Goal: Task Accomplishment & Management: Use online tool/utility

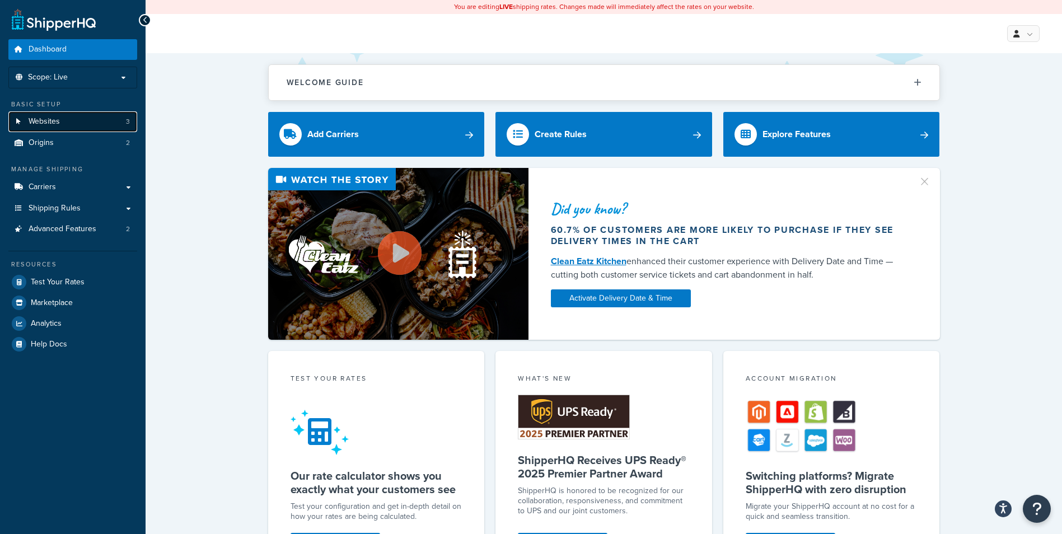
click at [67, 120] on link "Websites 3" at bounding box center [72, 121] width 129 height 21
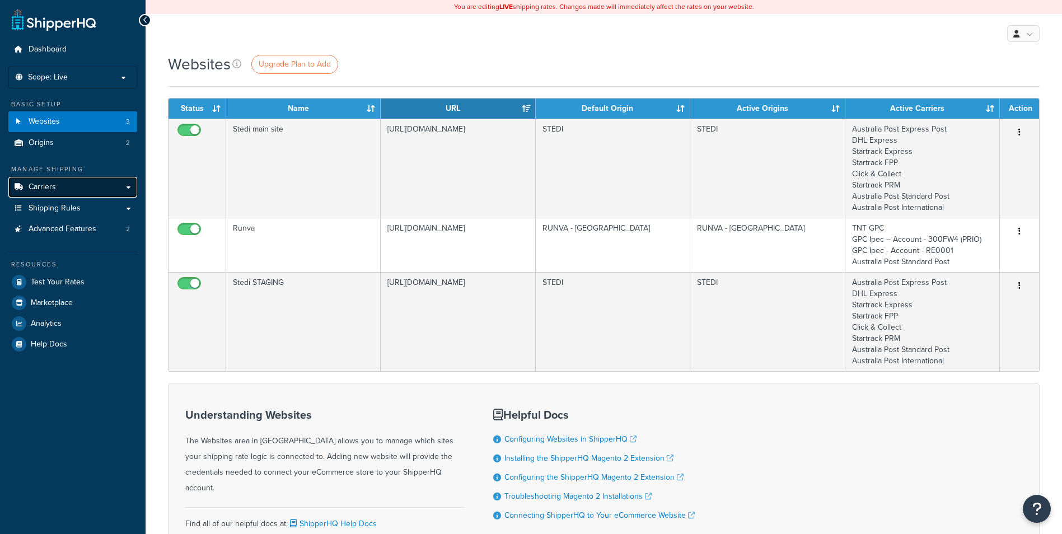
click at [64, 183] on link "Carriers" at bounding box center [72, 187] width 129 height 21
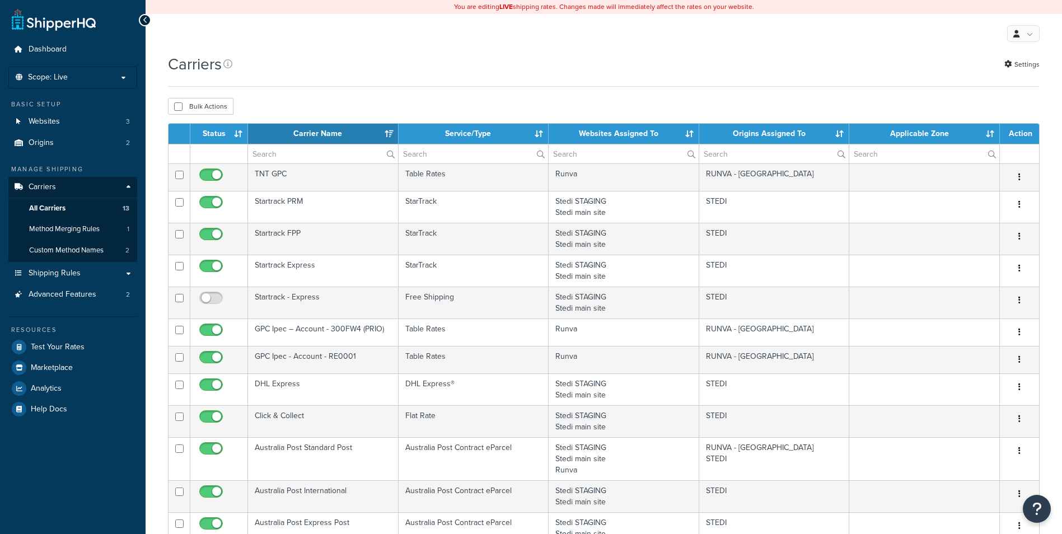
select select "15"
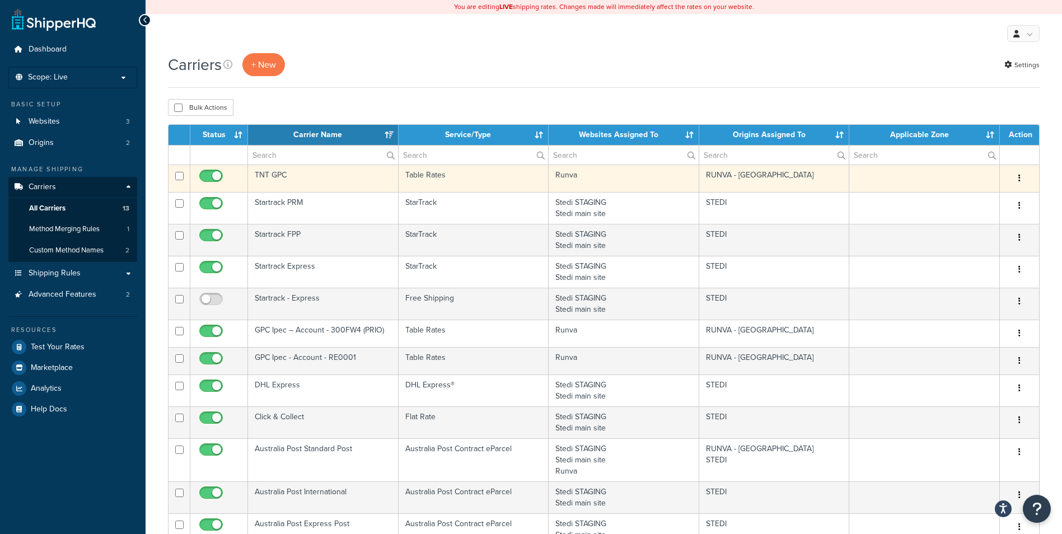
click at [284, 178] on td "TNT GPC" at bounding box center [323, 178] width 151 height 27
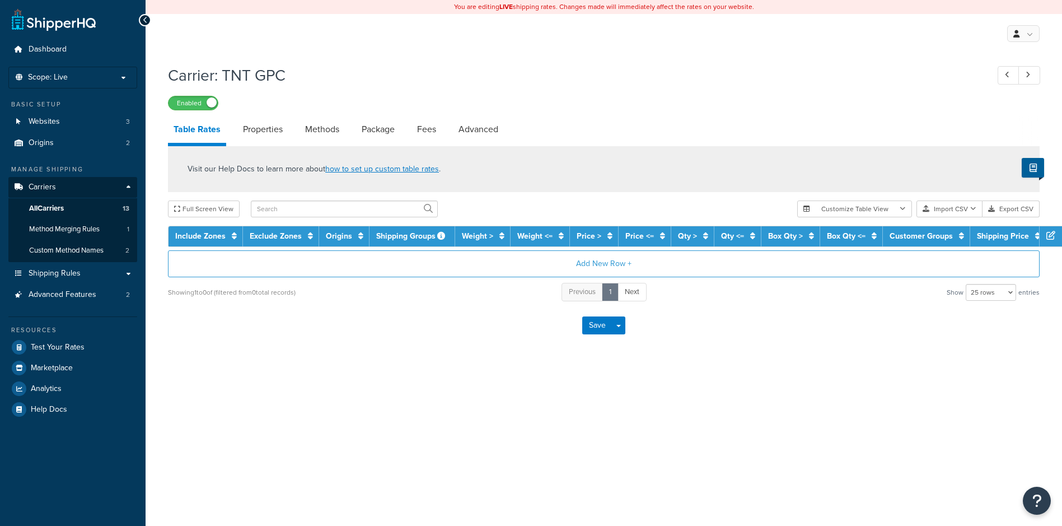
select select "25"
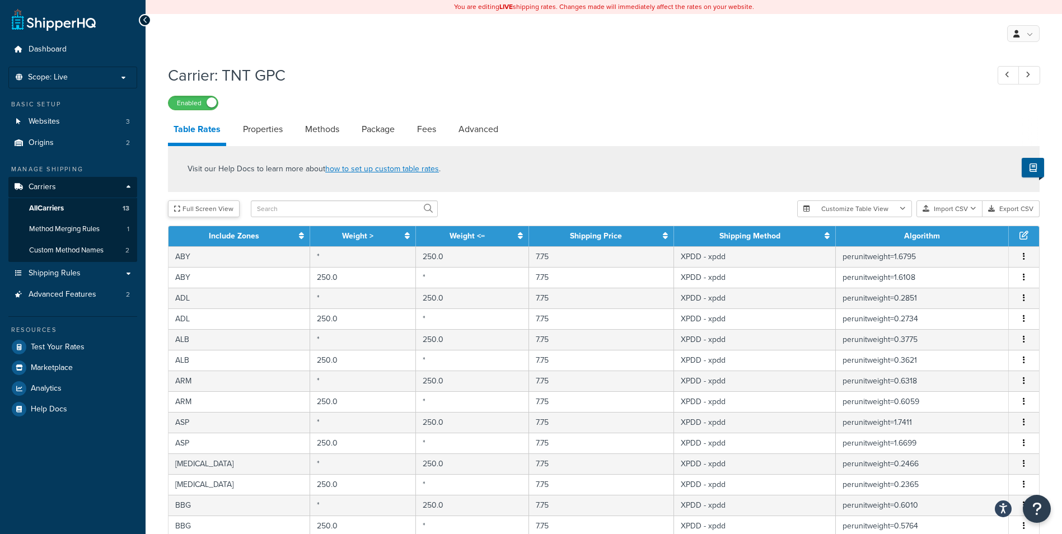
click at [185, 212] on button "Full Screen View" at bounding box center [204, 208] width 72 height 17
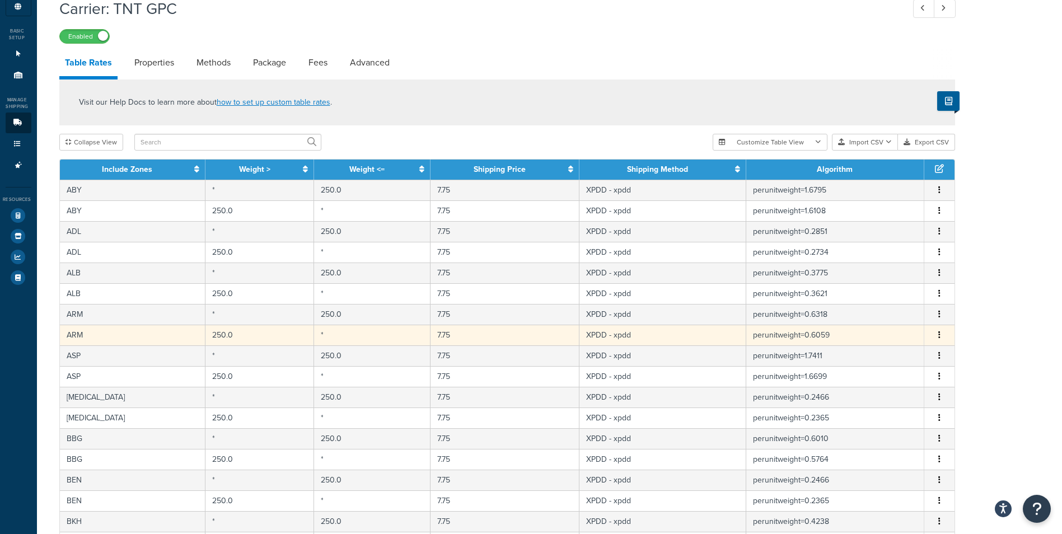
scroll to position [56, 0]
